Goal: Task Accomplishment & Management: Manage account settings

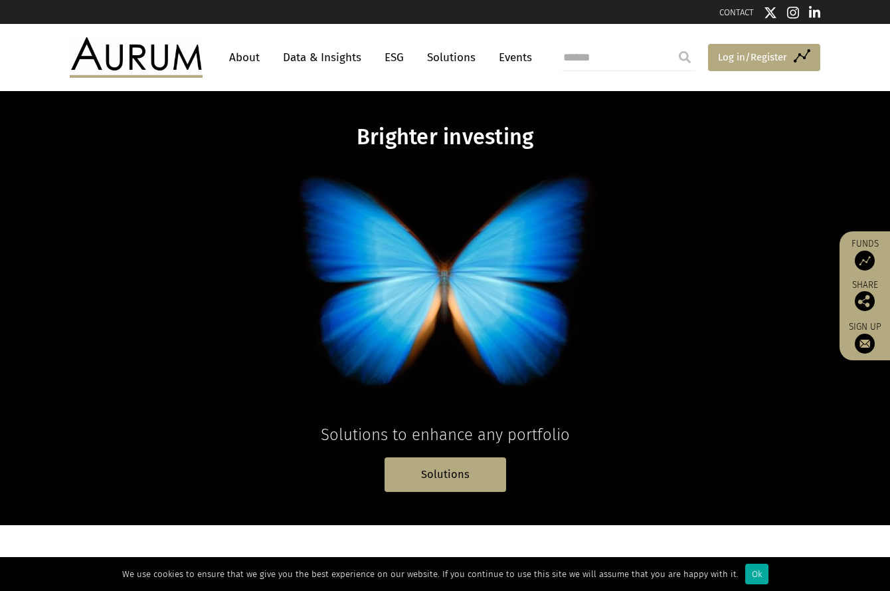
click at [723, 56] on span "Log in/Register" at bounding box center [752, 57] width 69 height 16
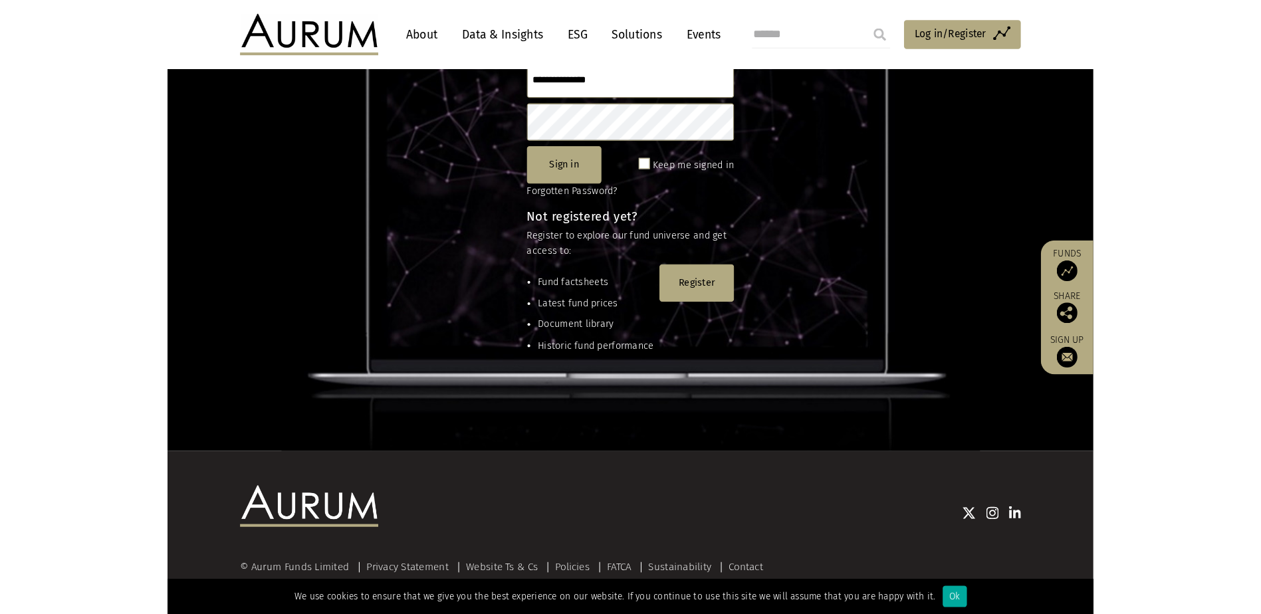
scroll to position [159, 0]
